Goal: Task Accomplishment & Management: Use online tool/utility

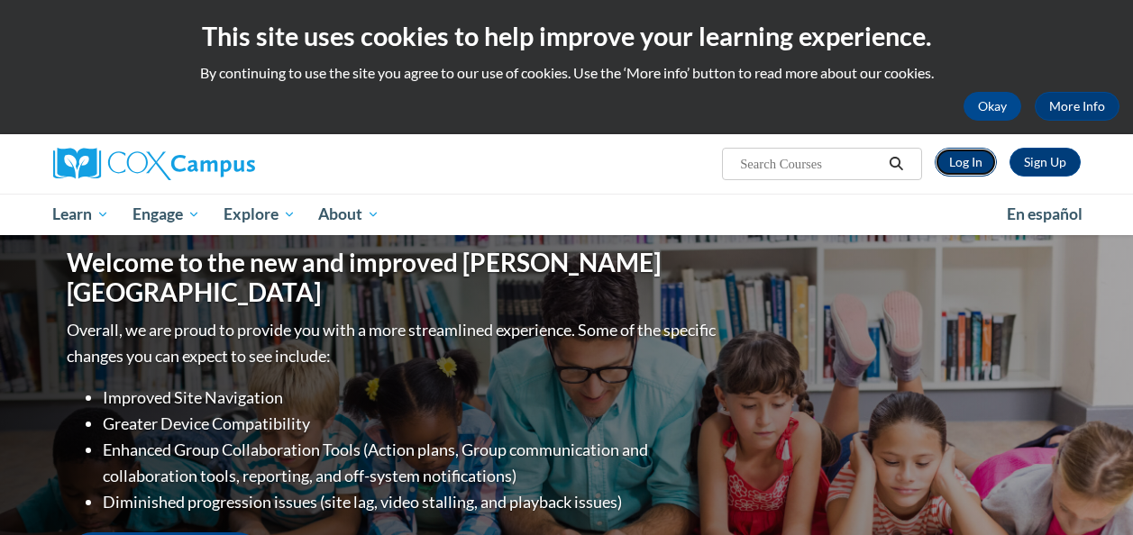
click at [974, 160] on link "Log In" at bounding box center [966, 162] width 62 height 29
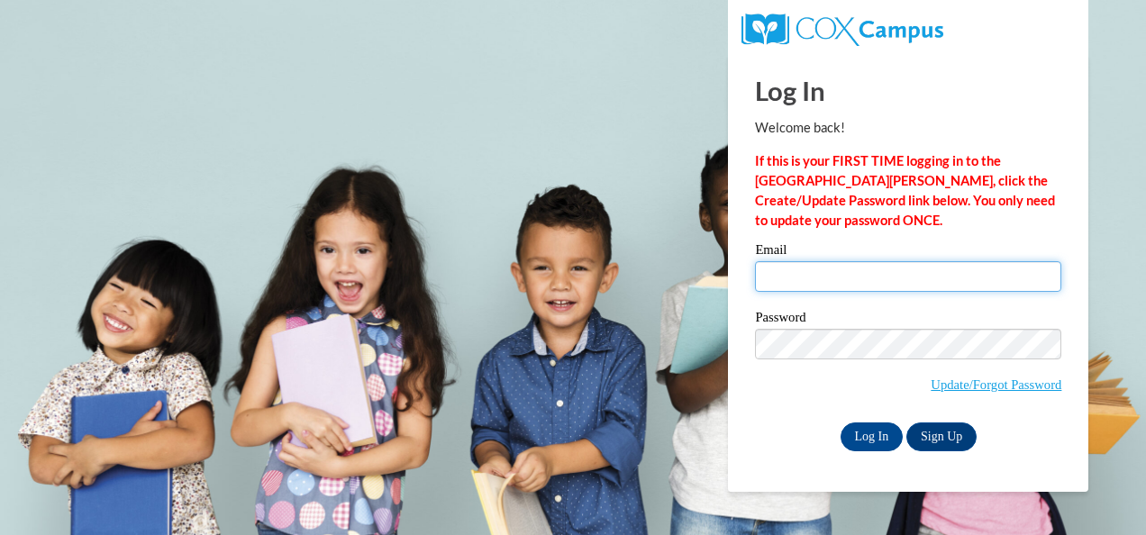
click at [823, 281] on input "Email" at bounding box center [908, 276] width 306 height 31
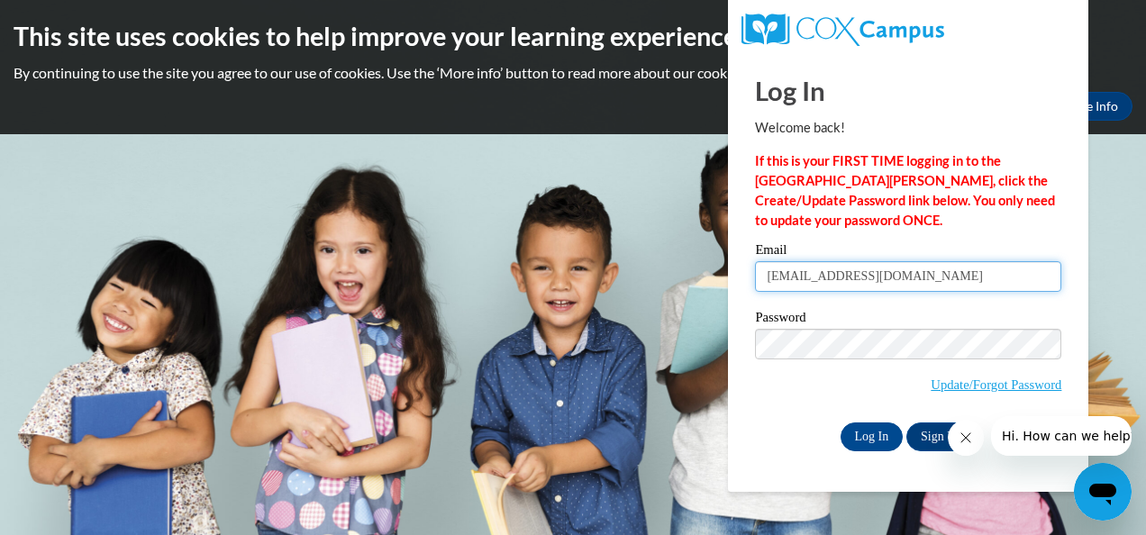
type input "rwilker3@depaul.edu"
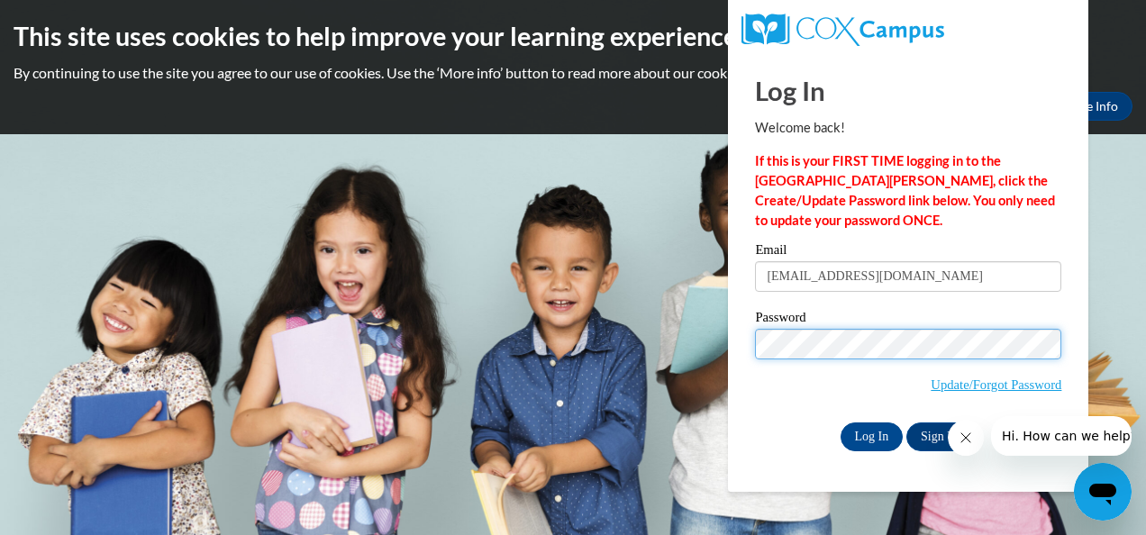
click at [841, 423] on input "Log In" at bounding box center [872, 437] width 63 height 29
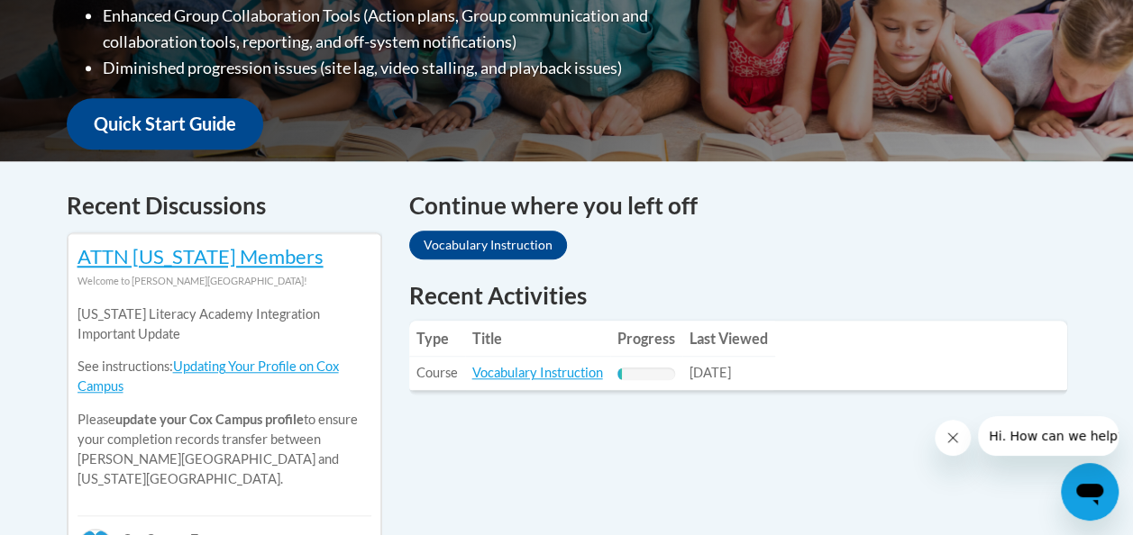
scroll to position [721, 0]
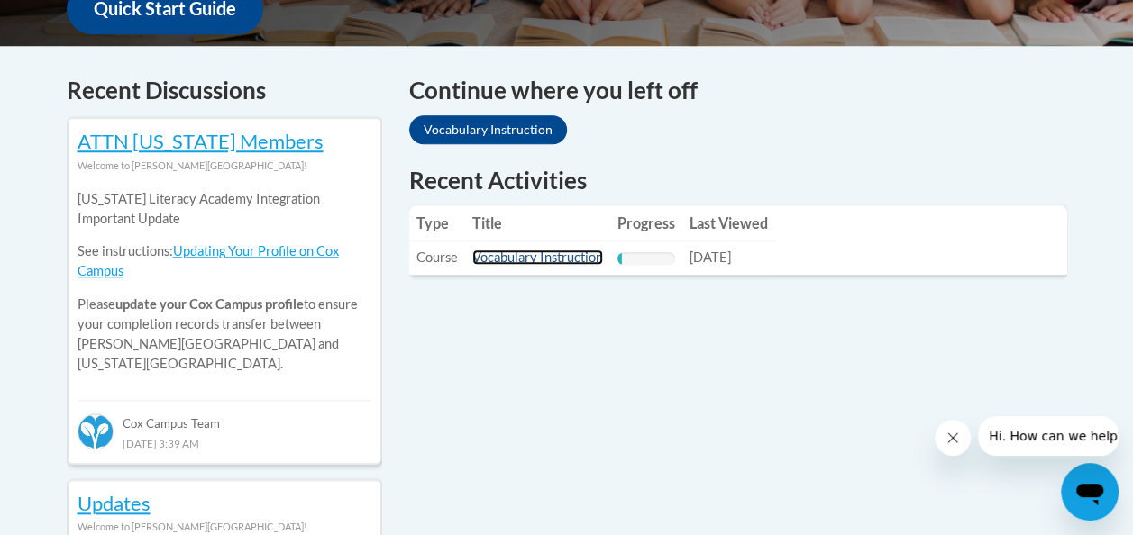
click at [556, 256] on link "Vocabulary Instruction" at bounding box center [537, 257] width 131 height 15
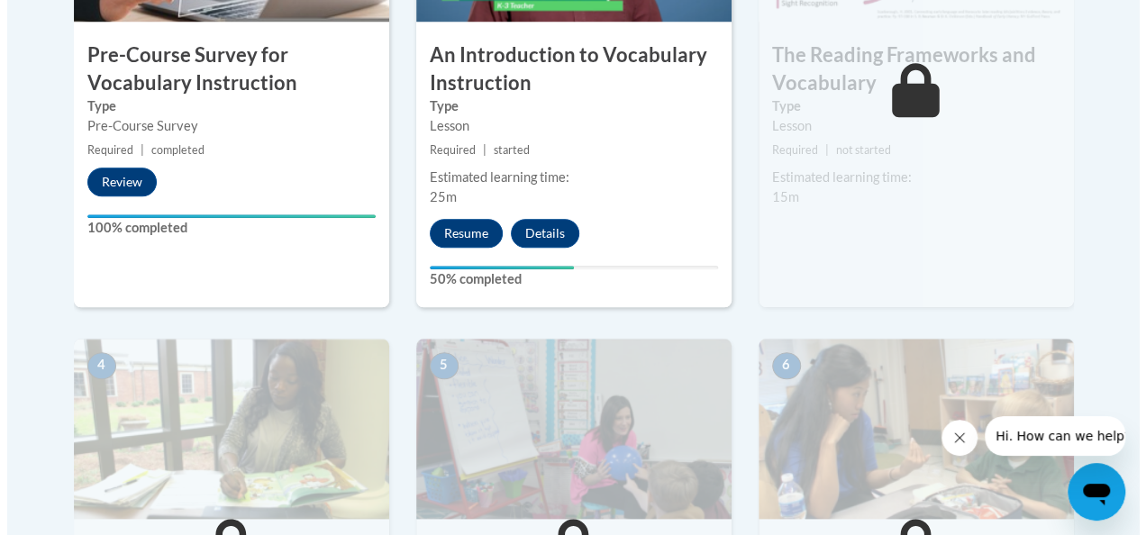
scroll to position [721, 0]
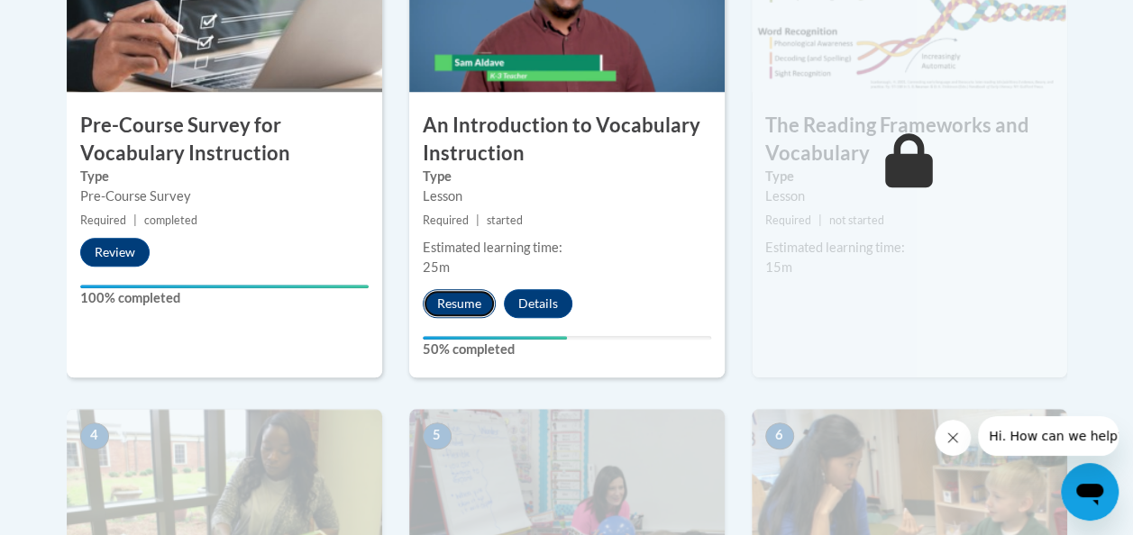
click at [472, 300] on button "Resume" at bounding box center [459, 303] width 73 height 29
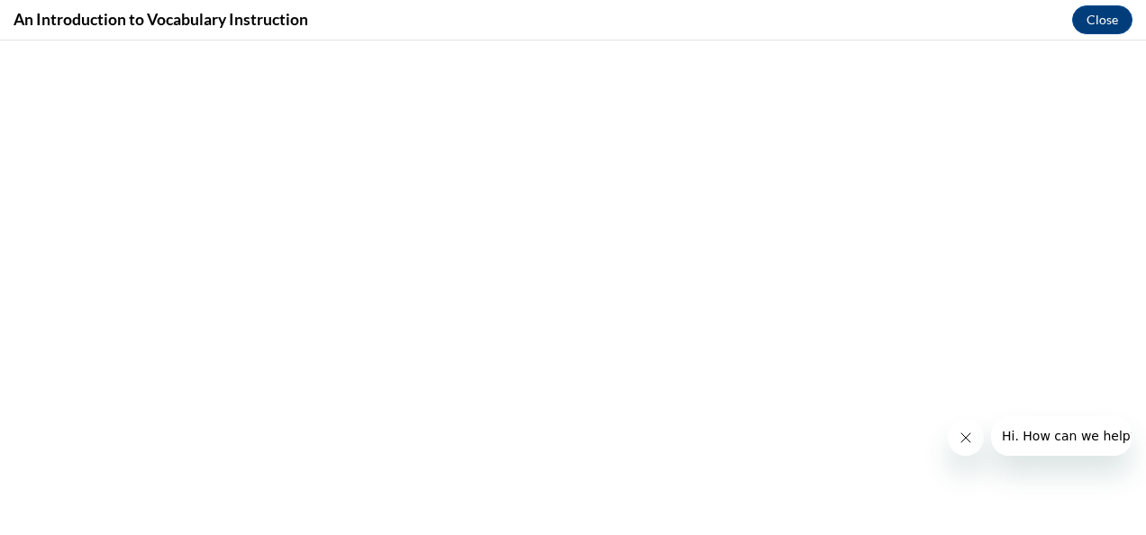
click at [961, 424] on button "Close message from company" at bounding box center [965, 438] width 36 height 36
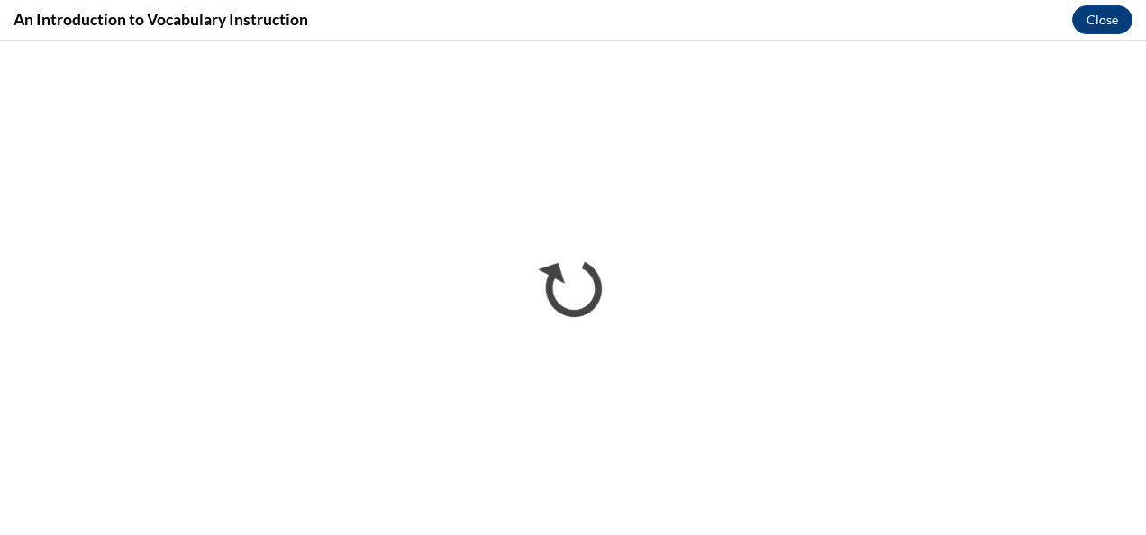
scroll to position [0, 0]
